Goal: Navigation & Orientation: Find specific page/section

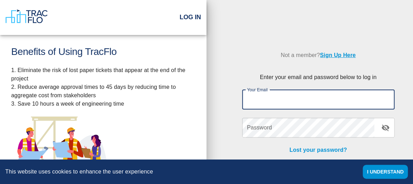
click at [284, 104] on input "Your Email" at bounding box center [318, 100] width 152 height 20
type input "[EMAIL_ADDRESS][DOMAIN_NAME]"
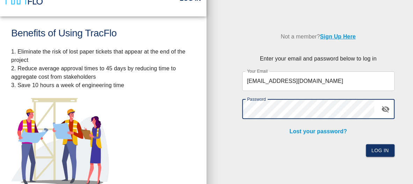
scroll to position [34, 0]
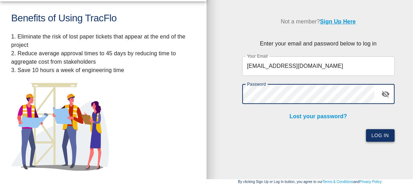
click at [367, 132] on button "Log In" at bounding box center [379, 135] width 29 height 13
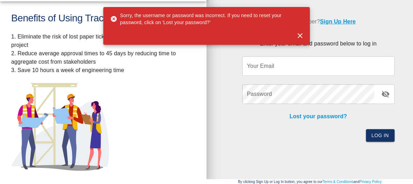
click at [286, 65] on input "Your Email" at bounding box center [318, 66] width 152 height 20
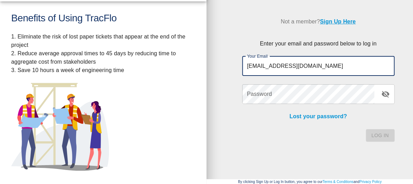
type input "[EMAIL_ADDRESS][DOMAIN_NAME]"
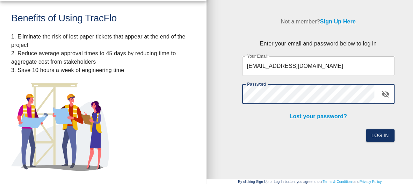
click button "Log In" at bounding box center [379, 135] width 29 height 13
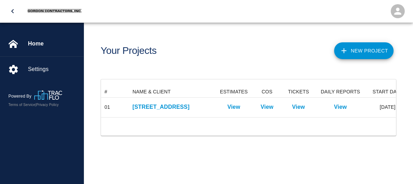
scroll to position [31, 295]
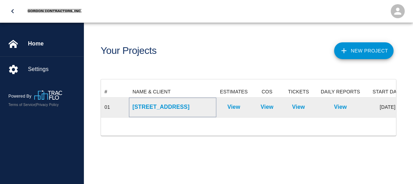
click at [182, 108] on p "[STREET_ADDRESS]" at bounding box center [172, 107] width 80 height 8
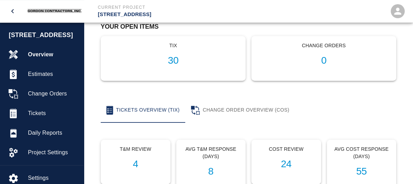
scroll to position [110, 0]
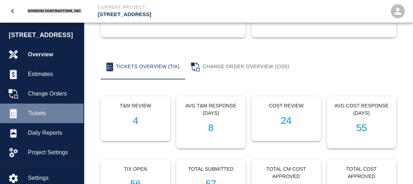
click at [41, 117] on span "Tickets" at bounding box center [53, 113] width 50 height 8
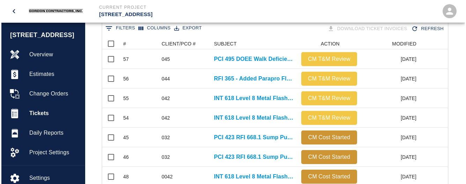
scroll to position [402, 348]
